Goal: Information Seeking & Learning: Learn about a topic

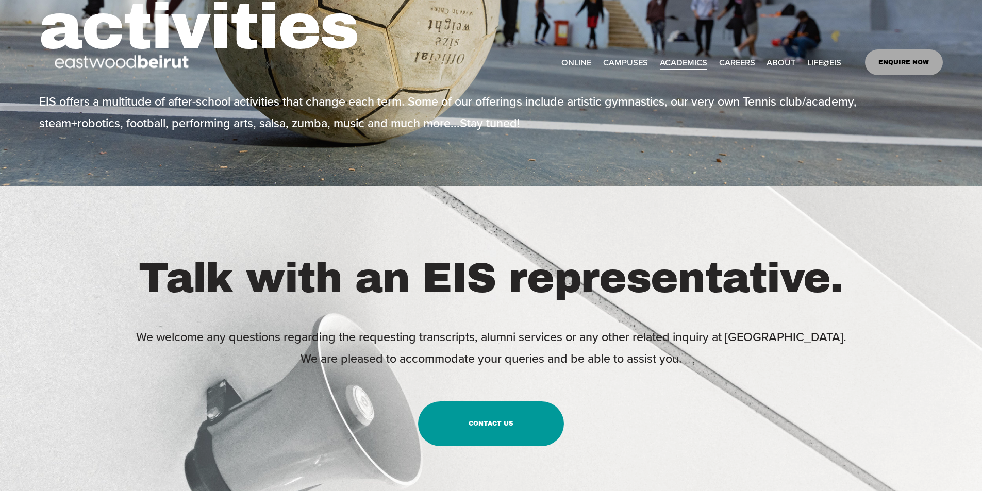
click at [0, 0] on span "Dining" at bounding box center [0, 0] width 0 height 0
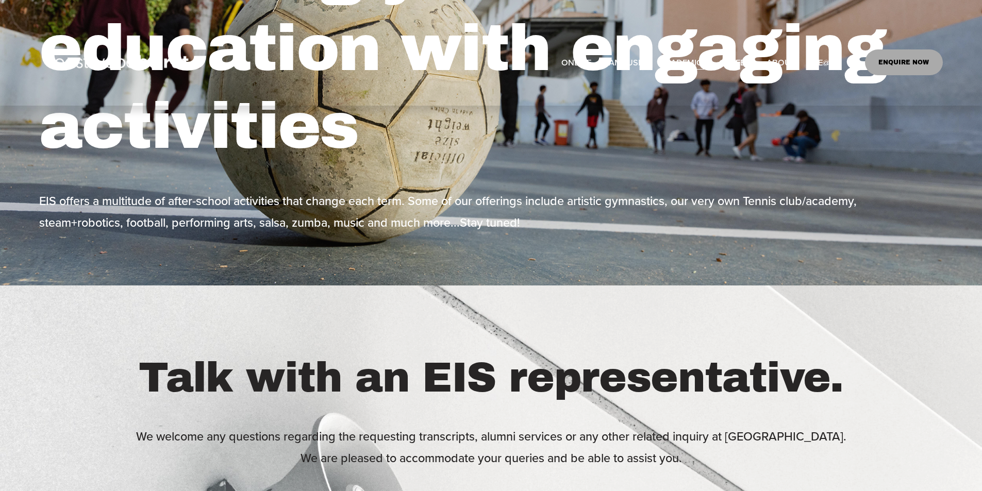
scroll to position [253, 0]
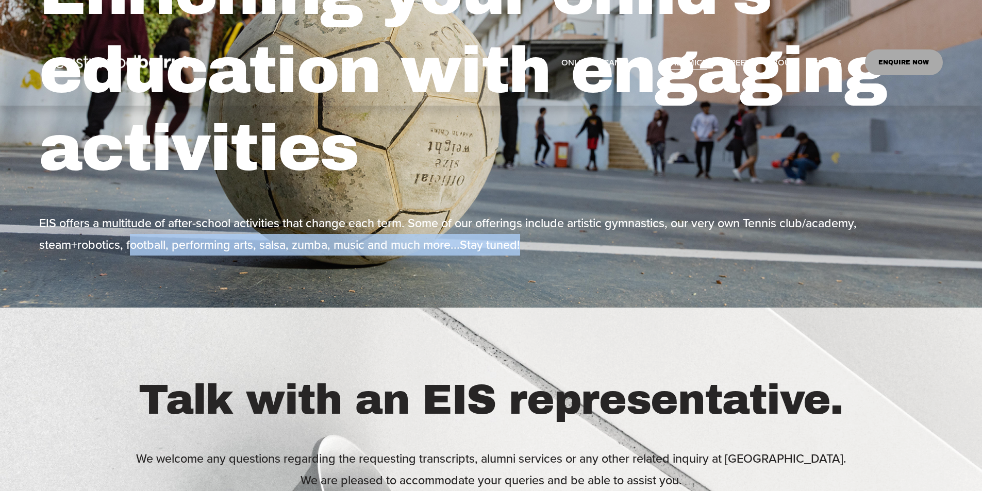
drag, startPoint x: 129, startPoint y: 246, endPoint x: 547, endPoint y: 263, distance: 417.9
click at [547, 263] on div "EIS offers a multitude of after-school activities that change each term. Some o…" at bounding box center [491, 234] width 904 height 70
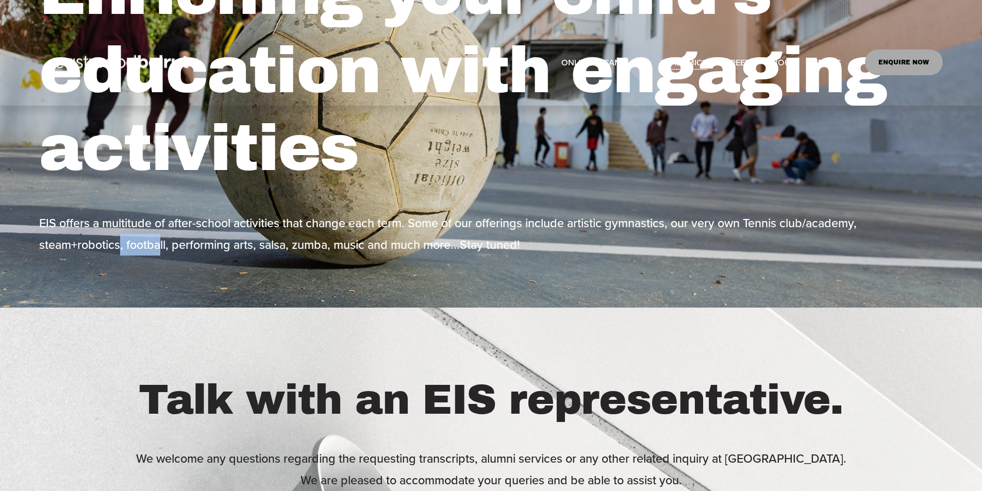
drag, startPoint x: 163, startPoint y: 248, endPoint x: 121, endPoint y: 245, distance: 42.4
click at [121, 245] on p "EIS offers a multitude of after-school activities that change each term. Some o…" at bounding box center [491, 233] width 904 height 43
